Goal: Task Accomplishment & Management: Manage account settings

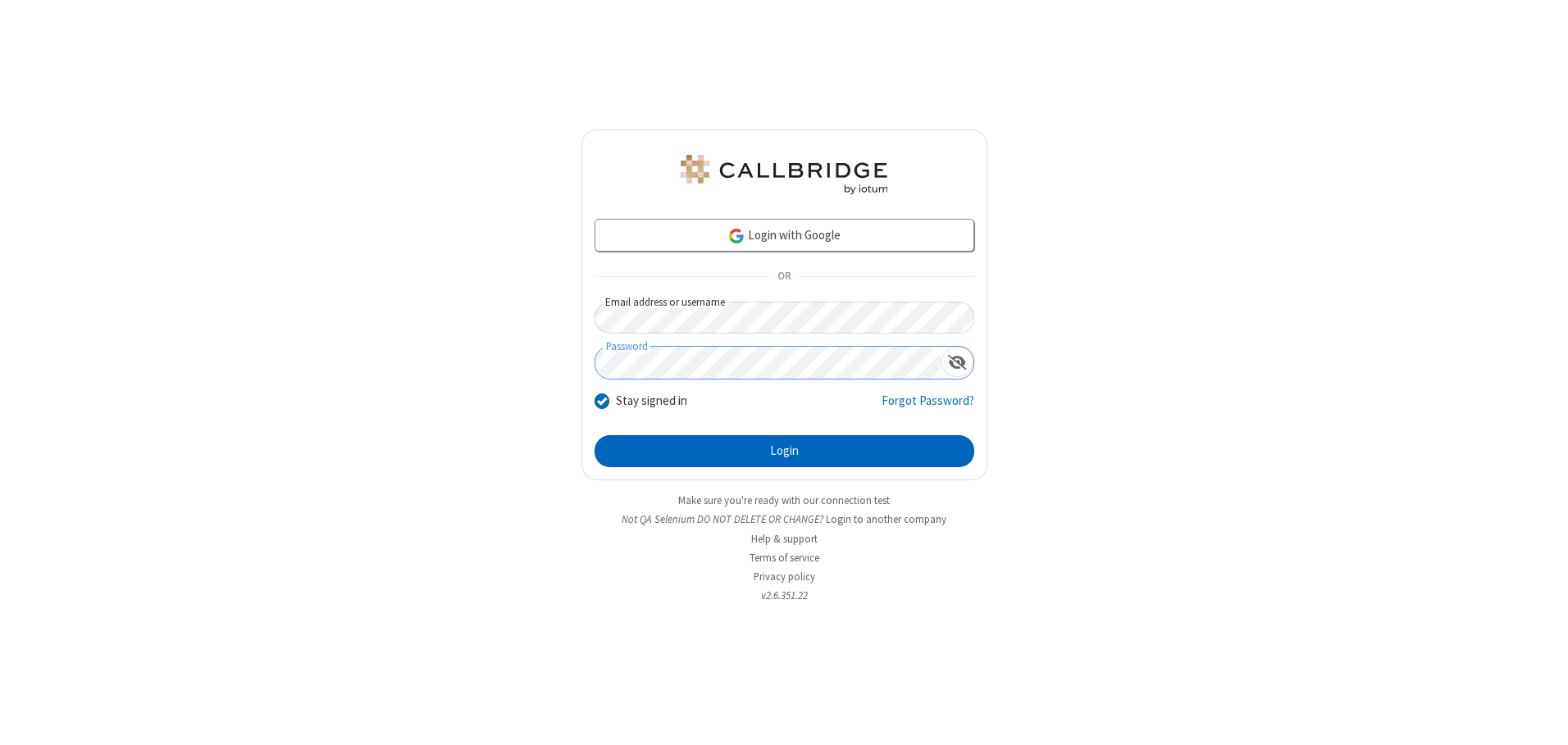
click at [784, 450] on button "Login" at bounding box center [784, 451] width 380 height 33
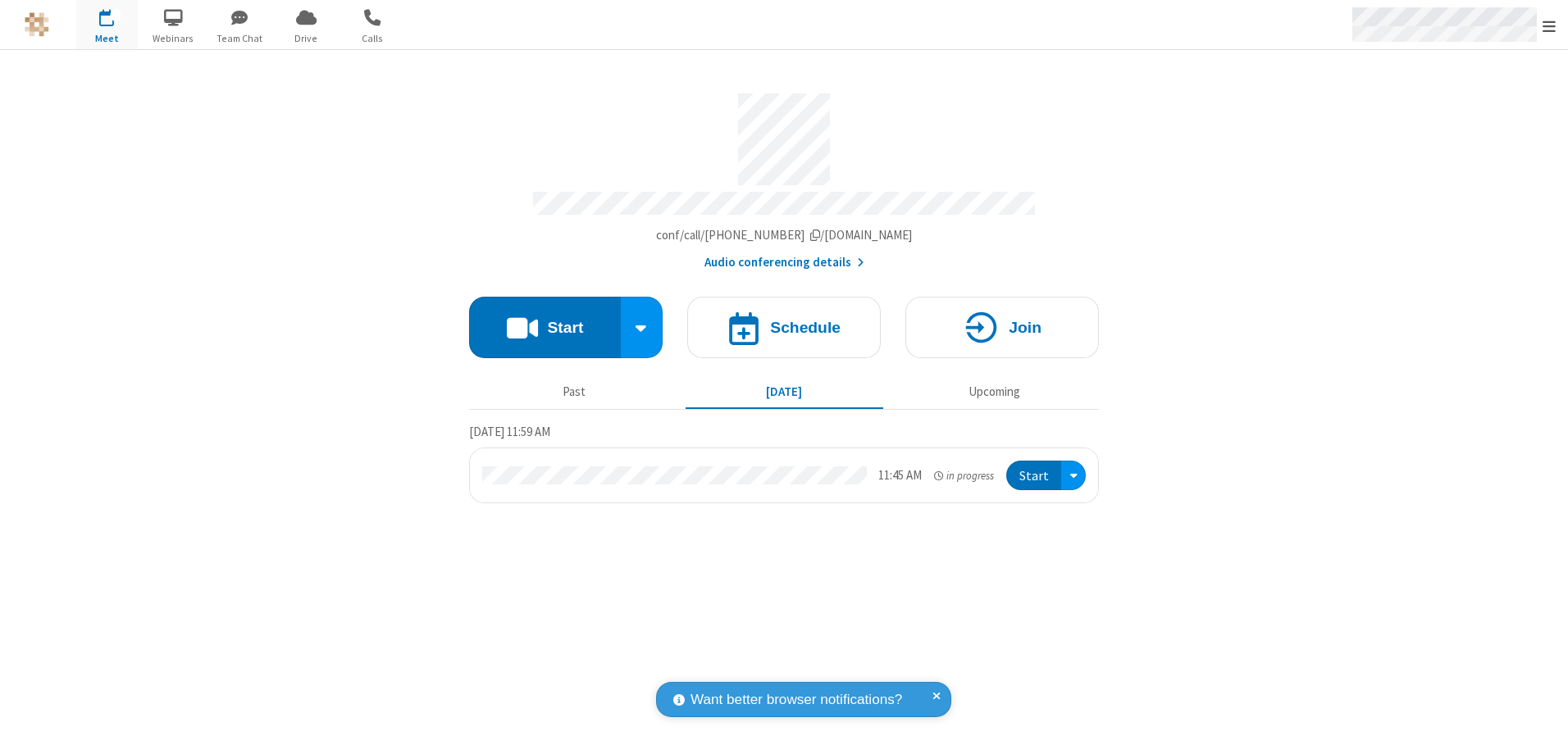
click at [1549, 25] on span "Open menu" at bounding box center [1549, 26] width 13 height 16
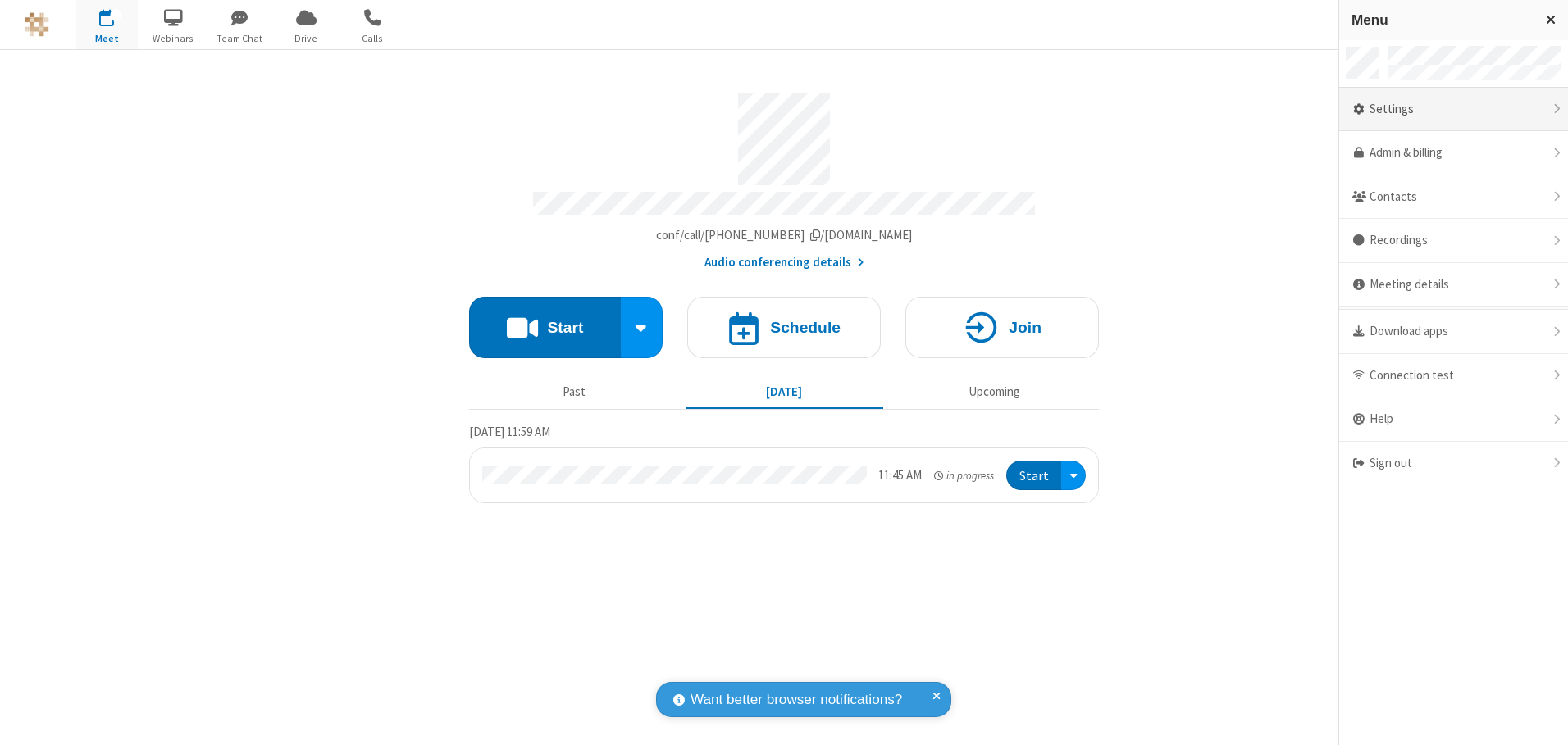
click at [1453, 109] on div "Settings" at bounding box center [1454, 110] width 229 height 44
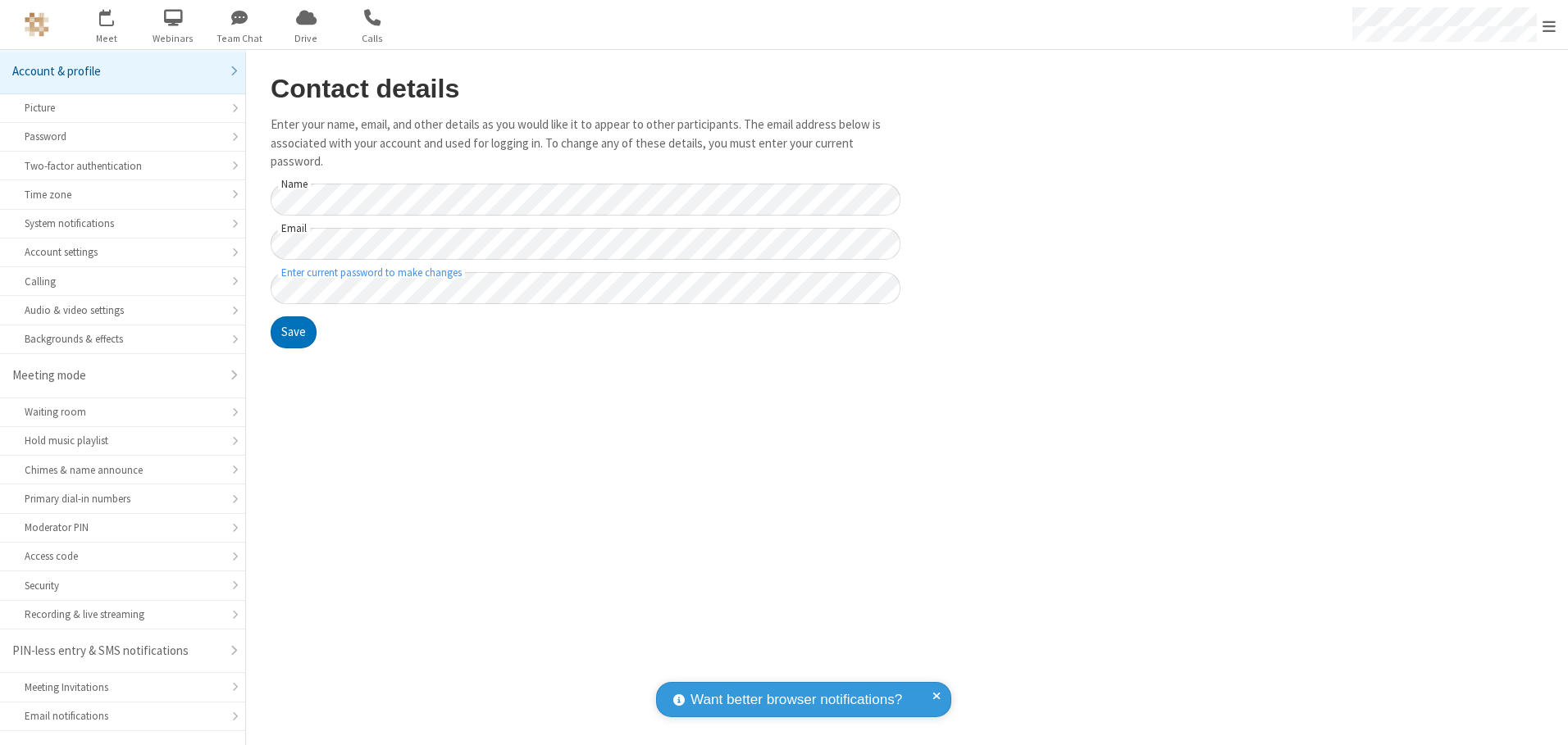
scroll to position [29, 0]
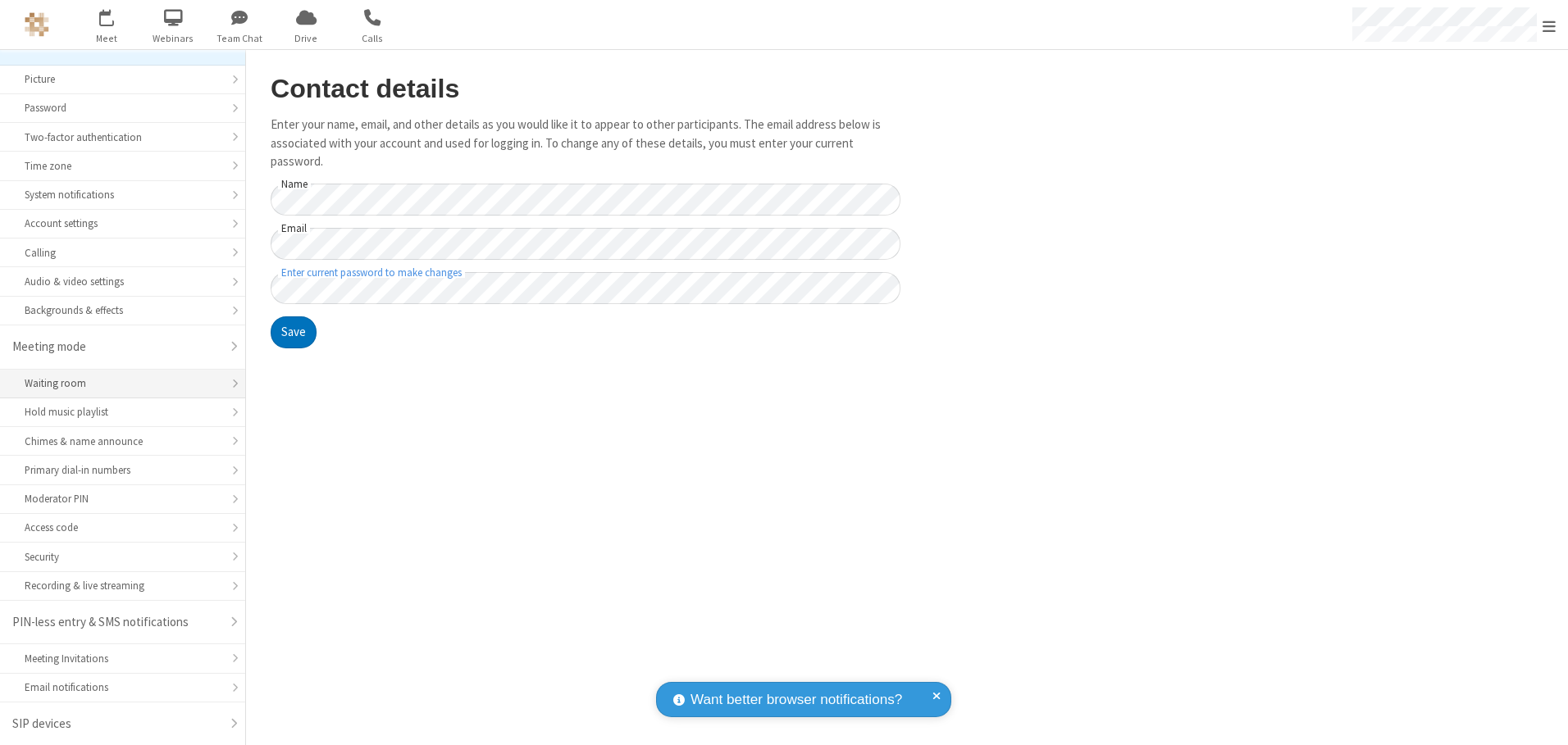
click at [116, 383] on div "Waiting room" at bounding box center [122, 382] width 196 height 15
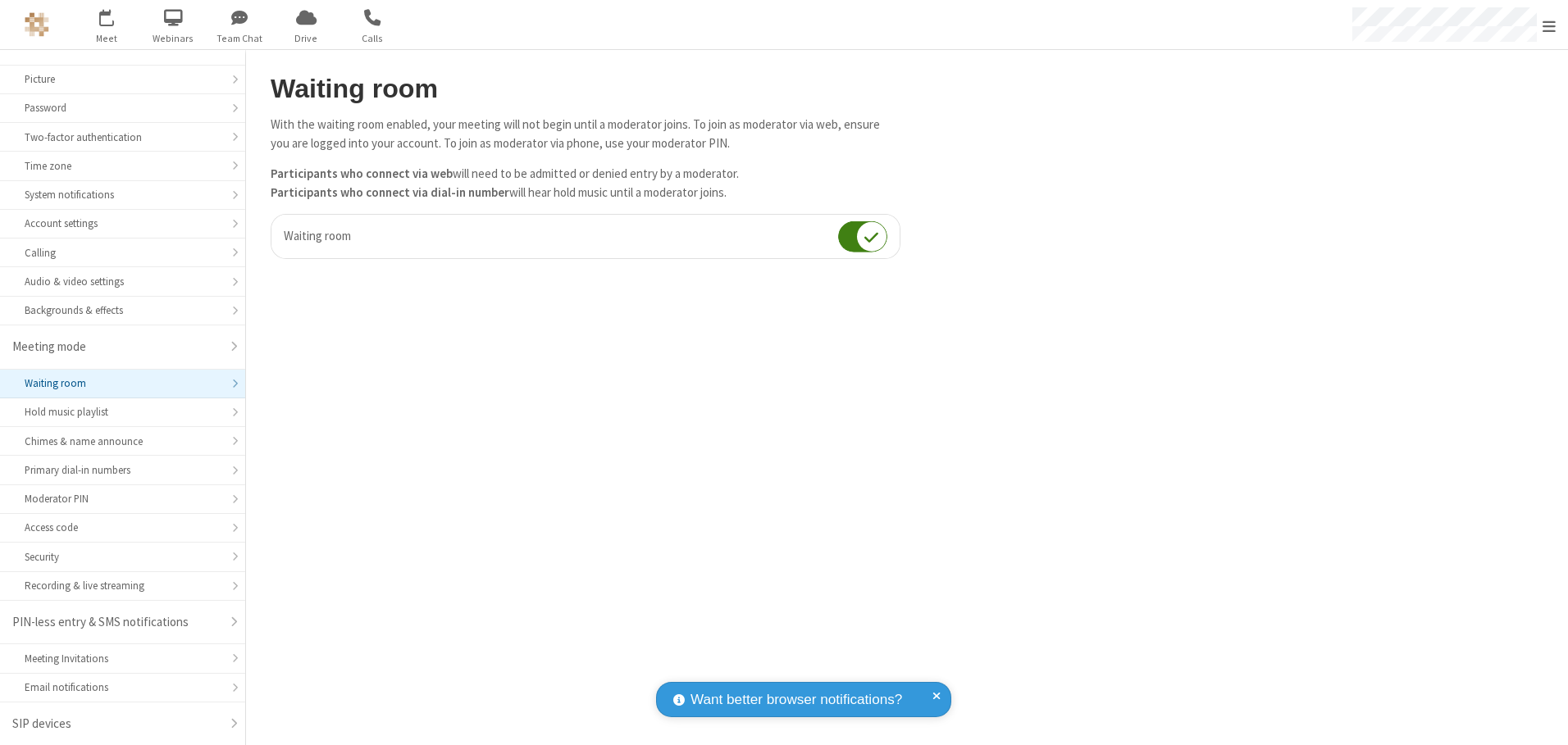
click at [862, 236] on input "checkbox" at bounding box center [862, 236] width 49 height 32
checkbox input "false"
click at [1549, 24] on span "Open menu" at bounding box center [1549, 26] width 13 height 16
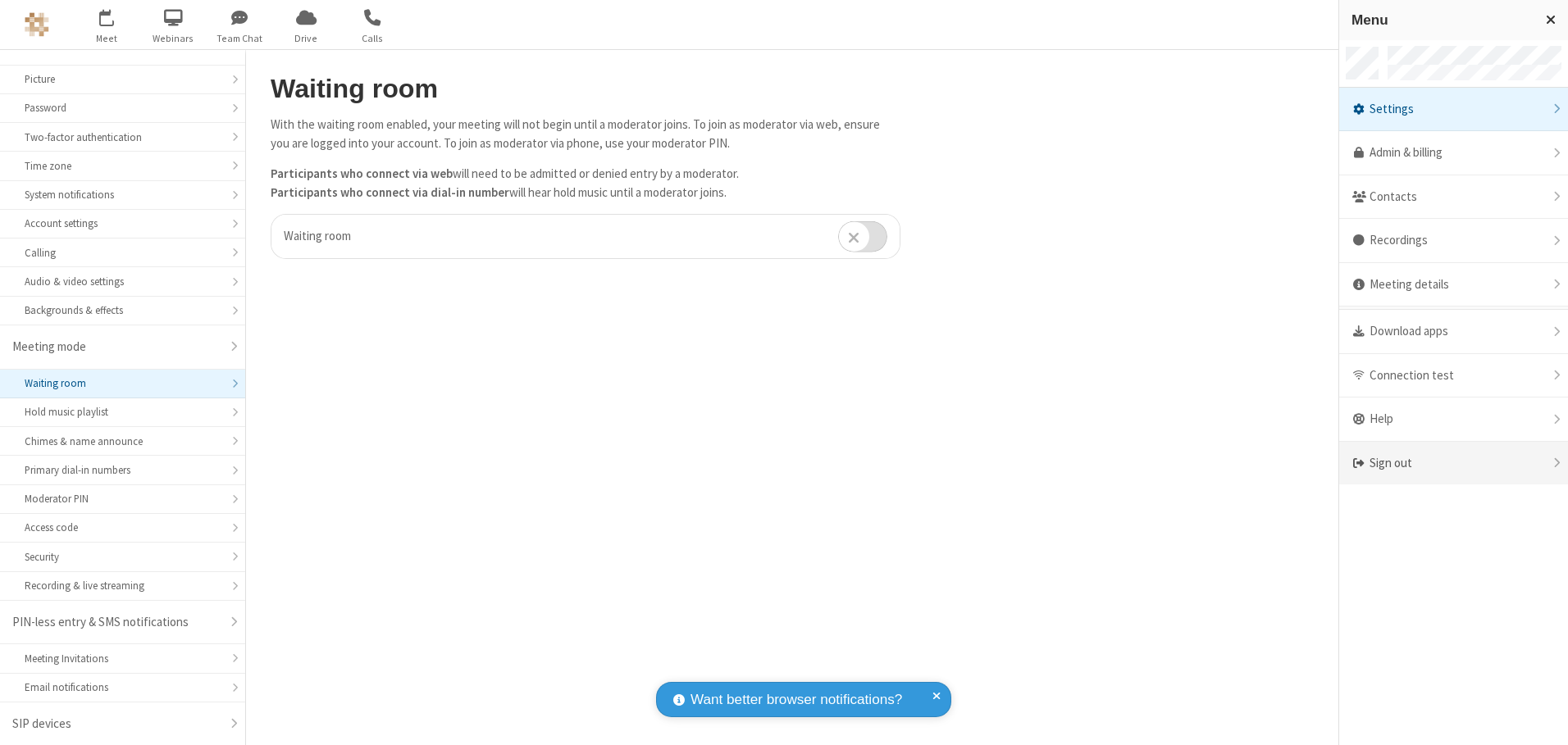
click at [1453, 463] on div "Sign out" at bounding box center [1454, 463] width 229 height 44
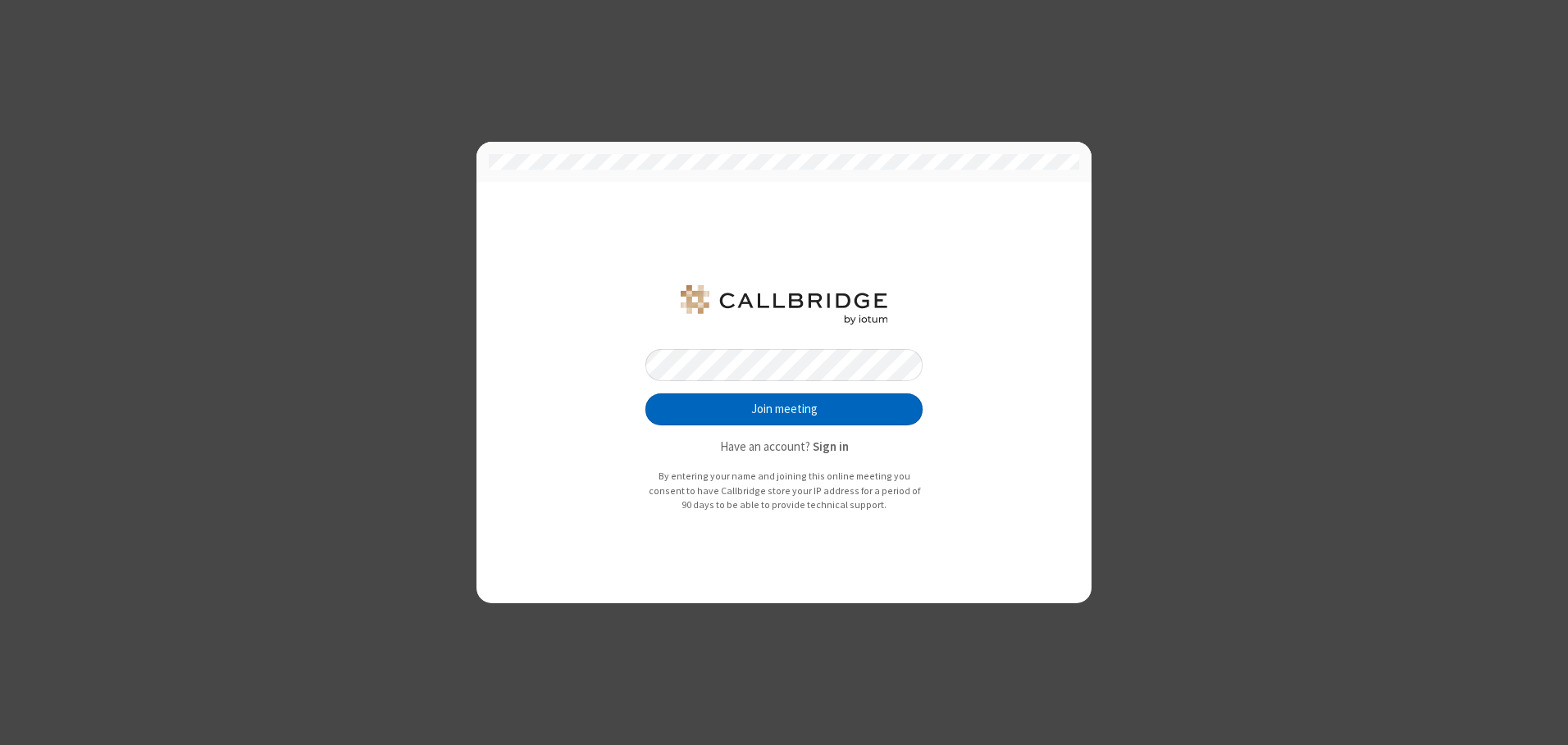
click at [784, 409] on button "Join meeting" at bounding box center [784, 410] width 278 height 33
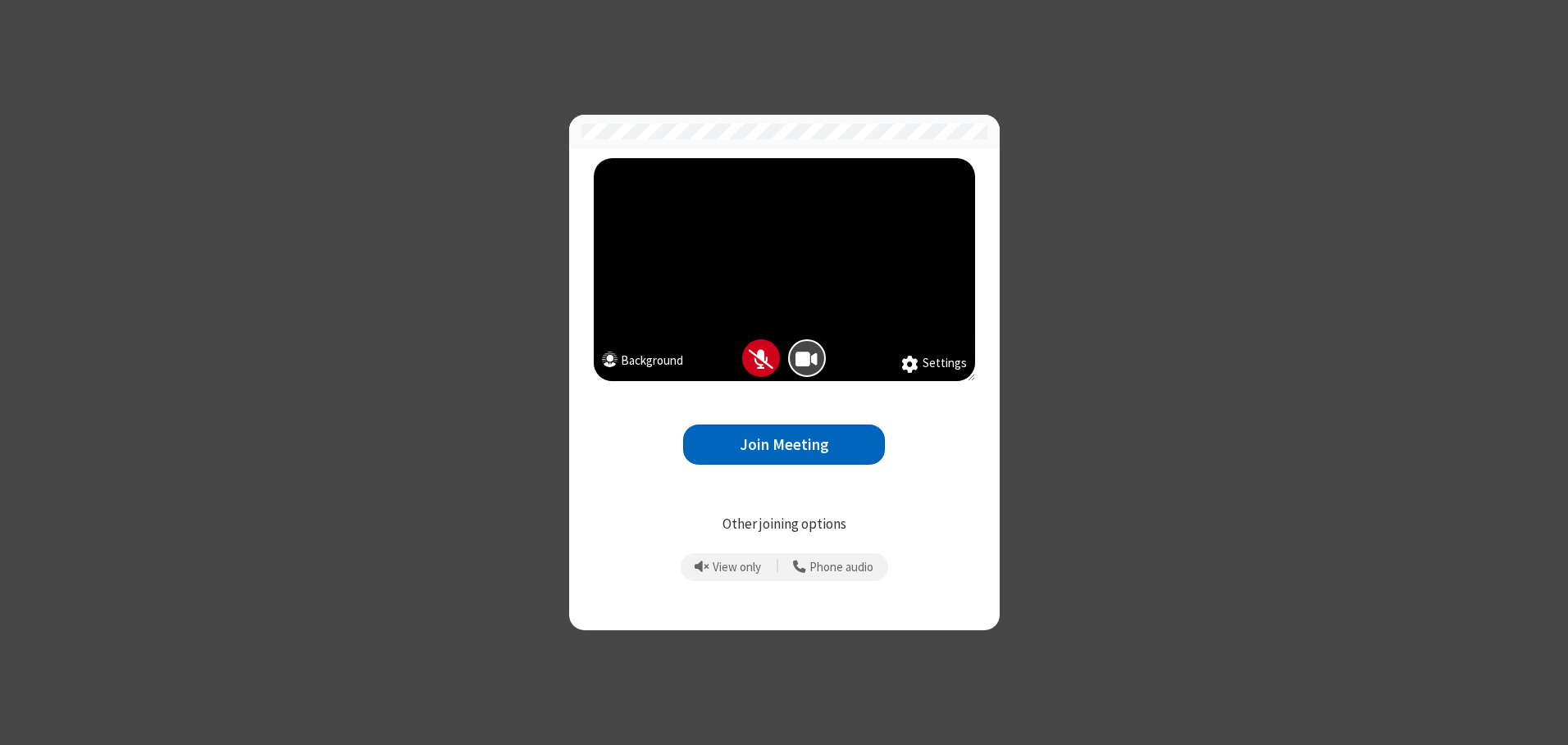
click at [784, 444] on button "Join Meeting" at bounding box center [784, 444] width 201 height 40
